Goal: Task Accomplishment & Management: Complete application form

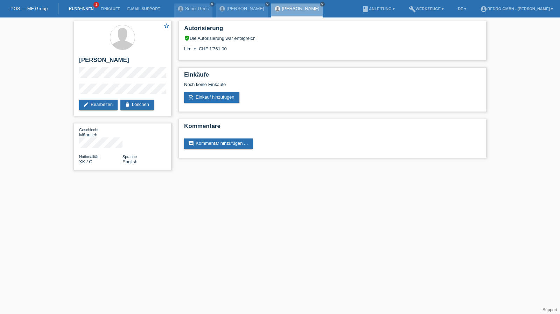
click at [91, 9] on link "Kund*innen" at bounding box center [80, 9] width 31 height 4
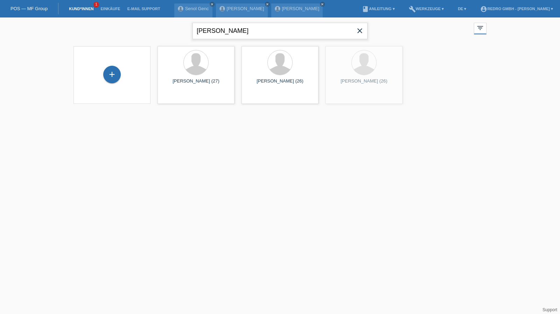
click at [247, 25] on input "[PERSON_NAME]" at bounding box center [279, 31] width 175 height 16
type input "palumbo"
click at [346, 99] on span "Anzeigen" at bounding box center [345, 97] width 19 height 5
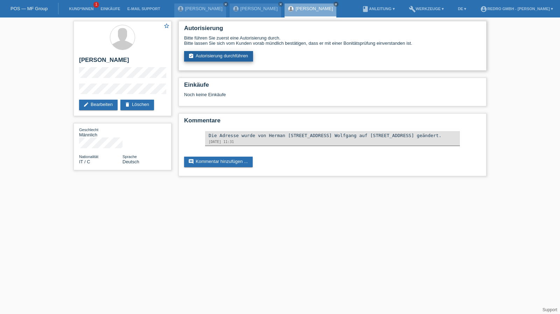
click at [222, 56] on link "assignment_turned_in Autorisierung durchführen" at bounding box center [218, 56] width 69 height 10
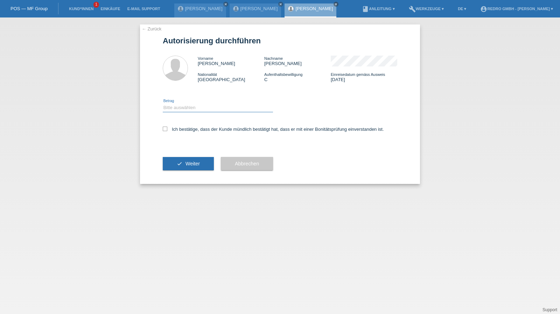
click at [204, 111] on select "Bitte auswählen CHF 1.00 - CHF 499.00 CHF 500.00 - CHF 1'999.00 CHF 2'000.00 - …" at bounding box center [218, 108] width 110 height 8
click at [163, 104] on select "Bitte auswählen CHF 1.00 - CHF 499.00 CHF 500.00 - CHF 1'999.00 CHF 2'000.00 - …" at bounding box center [218, 108] width 110 height 8
click at [195, 106] on select "Bitte auswählen CHF 1.00 - CHF 499.00 CHF 500.00 - CHF 1'999.00 CHF 2'000.00 - …" at bounding box center [218, 108] width 110 height 8
select select "1"
click at [163, 104] on select "Bitte auswählen CHF 1.00 - CHF 499.00 CHF 500.00 - CHF 1'999.00 CHF 2'000.00 - …" at bounding box center [218, 108] width 110 height 8
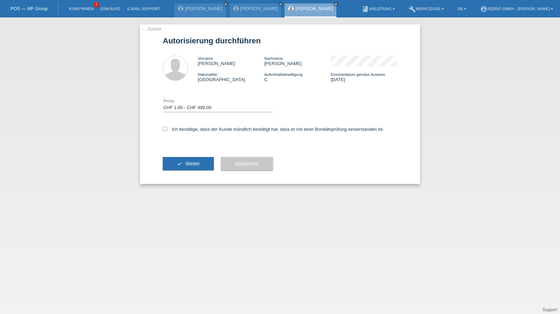
click at [187, 133] on div "Ich bestätige, dass der Kunde mündlich bestätigt hat, dass er mit einer Bonität…" at bounding box center [280, 132] width 234 height 24
click at [190, 128] on label "Ich bestätige, dass der Kunde mündlich bestätigt hat, dass er mit einer Bonität…" at bounding box center [273, 129] width 221 height 5
click at [167, 128] on input "Ich bestätige, dass der Kunde mündlich bestätigt hat, dass er mit einer Bonität…" at bounding box center [165, 129] width 5 height 5
checkbox input "true"
click at [182, 156] on div "check Weiter" at bounding box center [188, 163] width 51 height 41
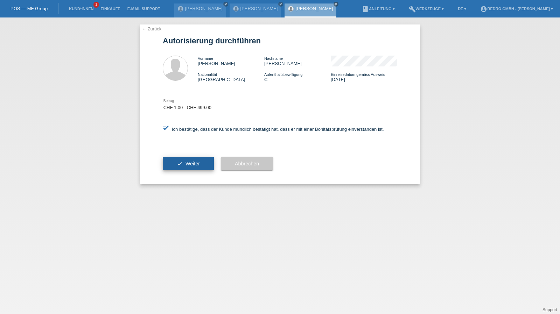
click at [178, 163] on icon "check" at bounding box center [180, 164] width 6 height 6
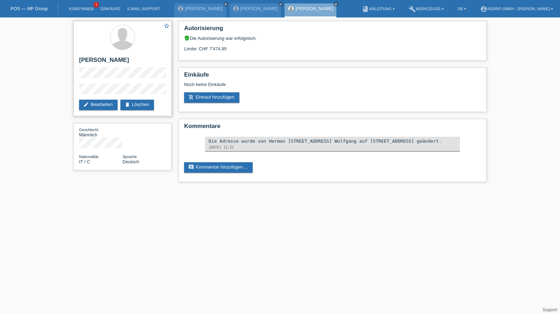
click at [106, 58] on h2 "[PERSON_NAME]" at bounding box center [122, 62] width 87 height 10
copy div "[PERSON_NAME]"
click at [103, 83] on div "star_border Riccardo Palumbo edit Bearbeiten delete Löschen" at bounding box center [122, 68] width 98 height 95
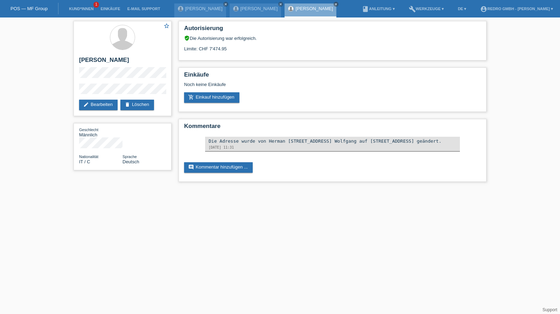
click at [71, 91] on div "star_border Riccardo Palumbo edit Bearbeiten delete Löschen Geschlecht Männlich…" at bounding box center [122, 97] width 105 height 160
click at [79, 5] on li "Kund*innen 1" at bounding box center [80, 9] width 31 height 18
click at [79, 9] on link "Kund*innen" at bounding box center [80, 9] width 31 height 4
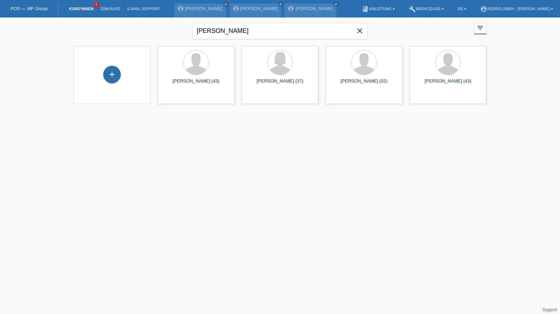
drag, startPoint x: 106, startPoint y: 76, endPoint x: 145, endPoint y: 70, distance: 39.6
click at [106, 76] on div "+" at bounding box center [112, 75] width 17 height 12
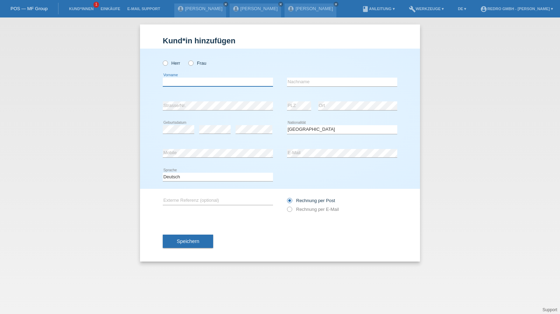
click at [201, 83] on input "text" at bounding box center [218, 82] width 110 height 9
click at [207, 84] on input "text" at bounding box center [218, 82] width 110 height 9
type input "Mustafa"
type input "Filik"
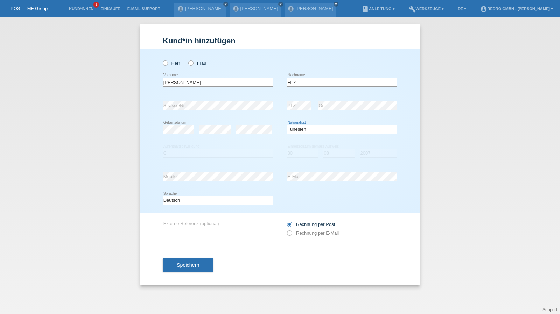
select select "TR"
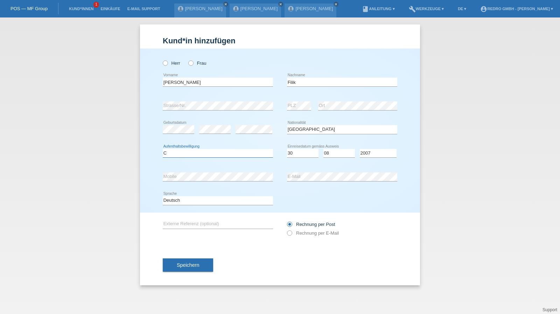
select select "C"
click at [175, 266] on button "Speichern" at bounding box center [188, 265] width 50 height 13
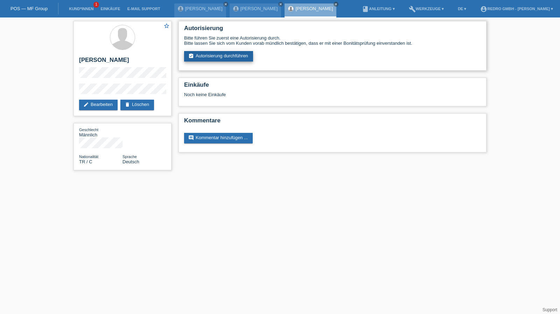
click at [210, 55] on link "assignment_turned_in Autorisierung durchführen" at bounding box center [218, 56] width 69 height 10
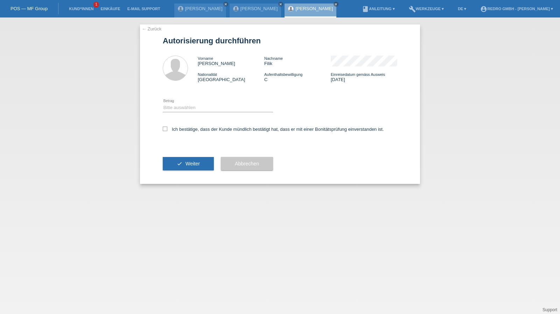
click at [192, 101] on div "Bitte auswählen CHF 1.00 - CHF 499.00 CHF 500.00 - CHF 1'999.00 CHF 2'000.00 - …" at bounding box center [218, 108] width 110 height 24
click at [188, 108] on select "Bitte auswählen CHF 1.00 - CHF 499.00 CHF 500.00 - CHF 1'999.00 CHF 2'000.00 - …" at bounding box center [218, 108] width 110 height 8
select select "1"
click at [163, 104] on select "Bitte auswählen CHF 1.00 - CHF 499.00 CHF 500.00 - CHF 1'999.00 CHF 2'000.00 - …" at bounding box center [218, 108] width 110 height 8
click at [182, 132] on label "Ich bestätige, dass der Kunde mündlich bestätigt hat, dass er mit einer Bonität…" at bounding box center [273, 129] width 221 height 5
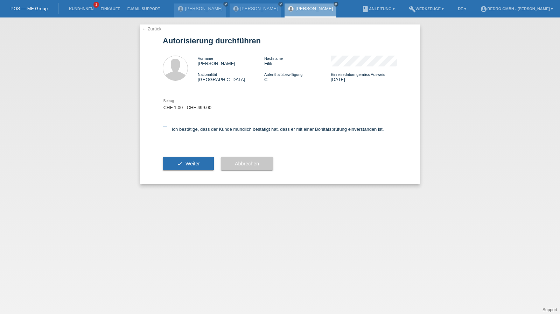
click at [167, 131] on input "Ich bestätige, dass der Kunde mündlich bestätigt hat, dass er mit einer Bonität…" at bounding box center [165, 129] width 5 height 5
checkbox input "true"
click at [178, 165] on icon "check" at bounding box center [180, 164] width 6 height 6
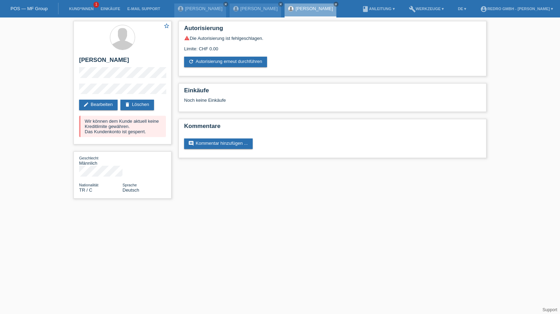
click at [78, 5] on li "Kund*innen 1" at bounding box center [80, 9] width 31 height 18
click at [73, 10] on link "Kund*innen" at bounding box center [80, 9] width 31 height 4
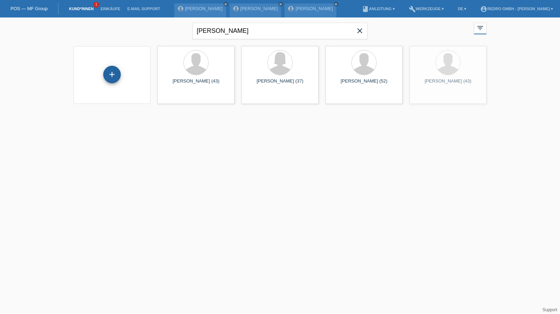
click at [115, 75] on div "+" at bounding box center [112, 75] width 17 height 12
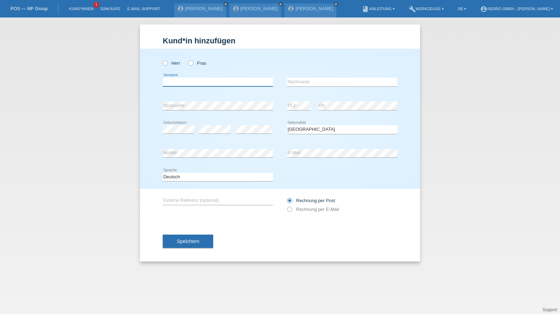
click at [185, 83] on input "text" at bounding box center [218, 82] width 110 height 9
type input "[PERSON_NAME]"
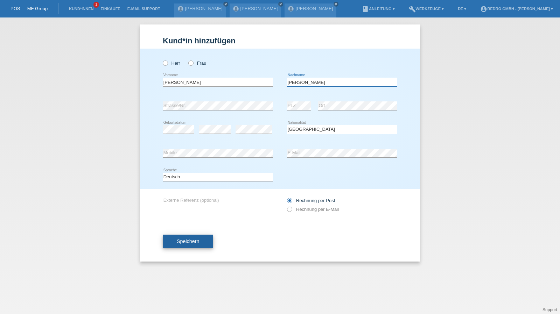
type input "[PERSON_NAME]"
click at [181, 237] on button "Speichern" at bounding box center [188, 241] width 50 height 13
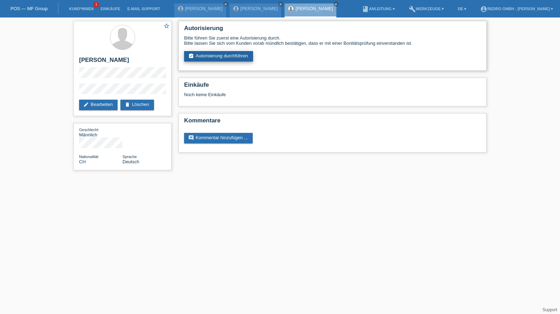
click at [226, 58] on link "assignment_turned_in Autorisierung durchführen" at bounding box center [218, 56] width 69 height 10
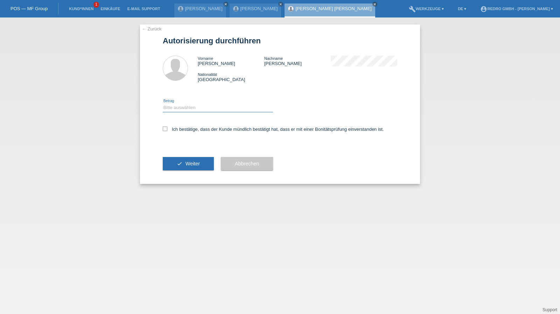
click at [177, 110] on select "Bitte auswählen CHF 1.00 - CHF 499.00 CHF 500.00 - CHF 1'999.00 CHF 2'000.00 - …" at bounding box center [218, 108] width 110 height 8
select select "1"
click at [163, 104] on select "Bitte auswählen CHF 1.00 - CHF 499.00 CHF 500.00 - CHF 1'999.00 CHF 2'000.00 - …" at bounding box center [218, 108] width 110 height 8
click at [175, 130] on label "Ich bestätige, dass der Kunde mündlich bestätigt hat, dass er mit einer Bonität…" at bounding box center [273, 129] width 221 height 5
click at [167, 130] on input "Ich bestätige, dass der Kunde mündlich bestätigt hat, dass er mit einer Bonität…" at bounding box center [165, 129] width 5 height 5
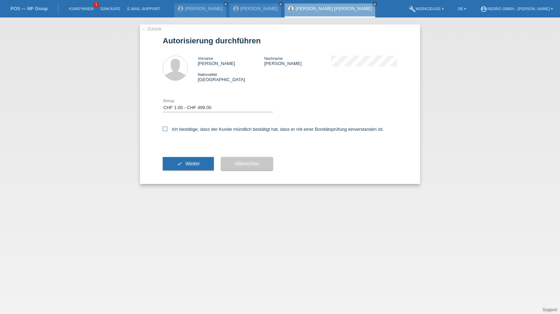
checkbox input "true"
click at [176, 165] on button "check Weiter" at bounding box center [188, 163] width 51 height 13
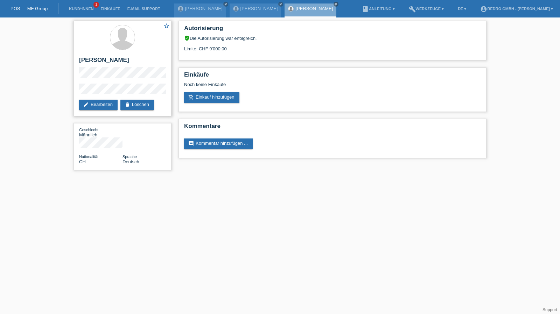
click at [103, 61] on h2 "[PERSON_NAME]" at bounding box center [122, 62] width 87 height 10
copy div "[PERSON_NAME]"
click at [76, 91] on div "star_border [PERSON_NAME] edit Bearbeiten delete Löschen" at bounding box center [122, 68] width 98 height 95
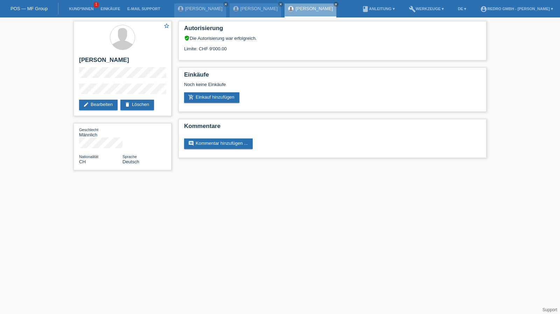
click at [50, 79] on div "star_border [PERSON_NAME] edit Bearbeiten delete Löschen Geschlecht Männlich Na…" at bounding box center [280, 97] width 560 height 160
